Goal: Task Accomplishment & Management: Use online tool/utility

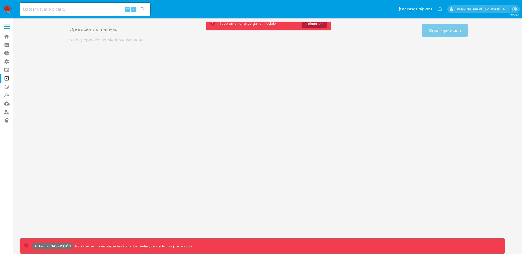
click at [317, 22] on span "Reintentar" at bounding box center [314, 23] width 18 height 9
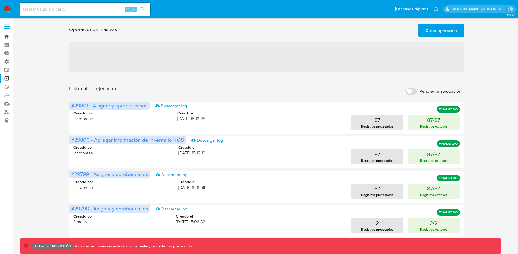
click at [9, 36] on link "Bandeja" at bounding box center [32, 36] width 65 height 8
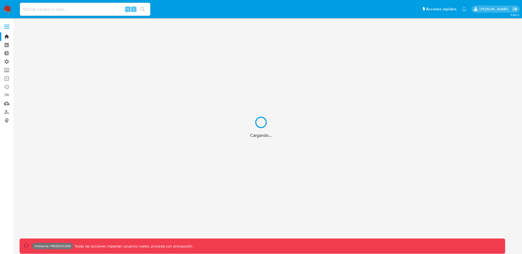
click at [7, 79] on div "Cargando..." at bounding box center [261, 127] width 522 height 254
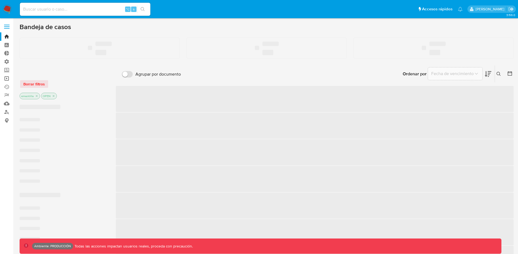
click at [6, 78] on link "Operaciones masivas" at bounding box center [32, 78] width 65 height 8
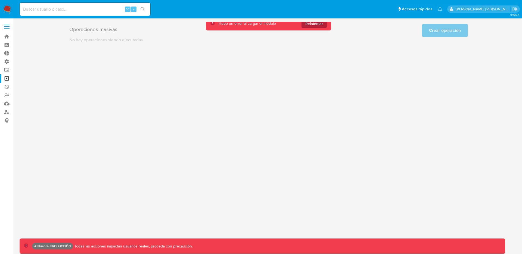
click at [321, 25] on span "Reintentar" at bounding box center [314, 23] width 18 height 9
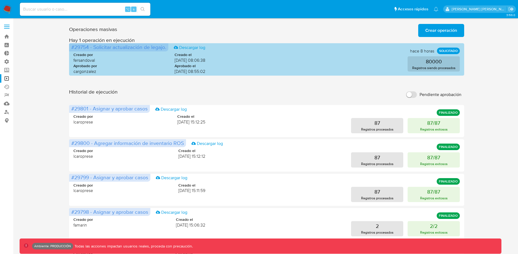
click at [86, 48] on span "#29754 - Solicitar actualización de legajo." at bounding box center [118, 47] width 95 height 8
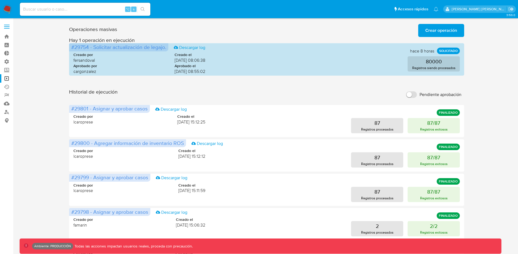
click at [174, 41] on h3 "Hay 1 operación en ejecución" at bounding box center [266, 40] width 395 height 6
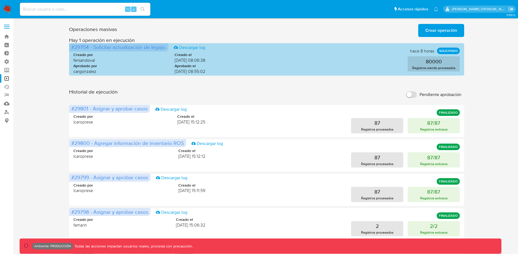
click at [82, 47] on span "#29754 - Solicitar actualización de legajo." at bounding box center [118, 47] width 95 height 8
